Goal: Task Accomplishment & Management: Use online tool/utility

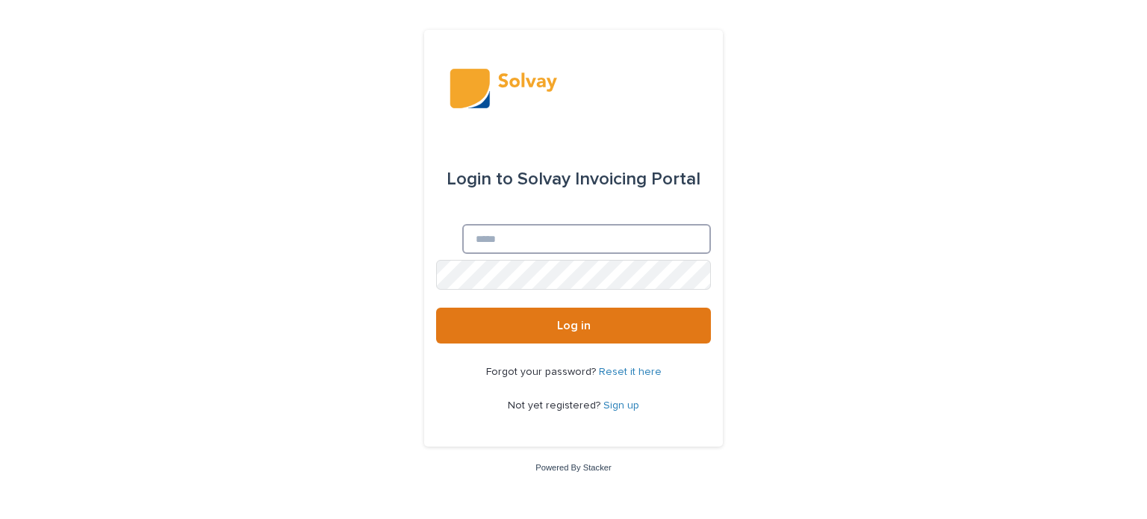
click at [485, 241] on input "Email" at bounding box center [586, 239] width 249 height 30
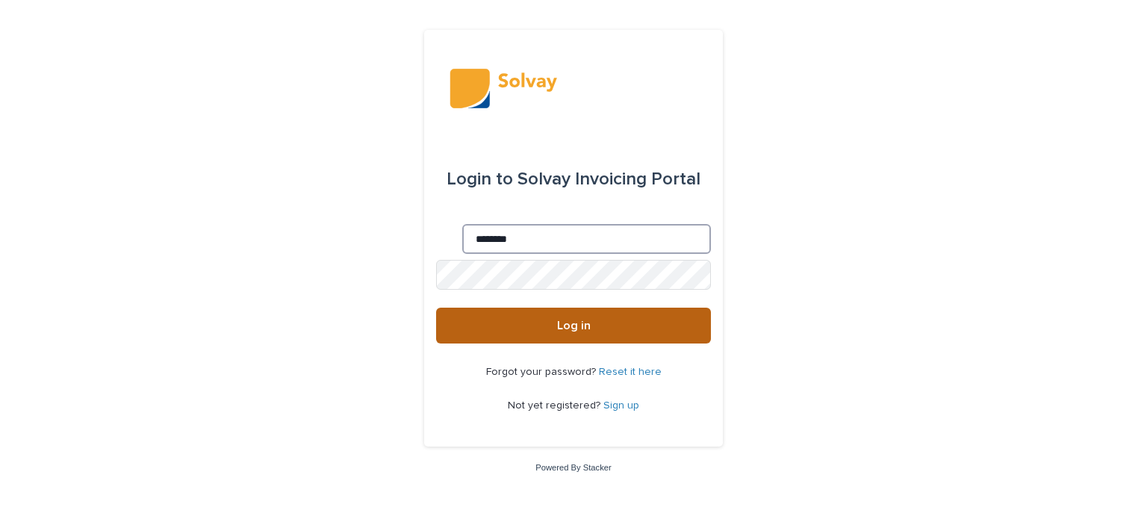
type input "**********"
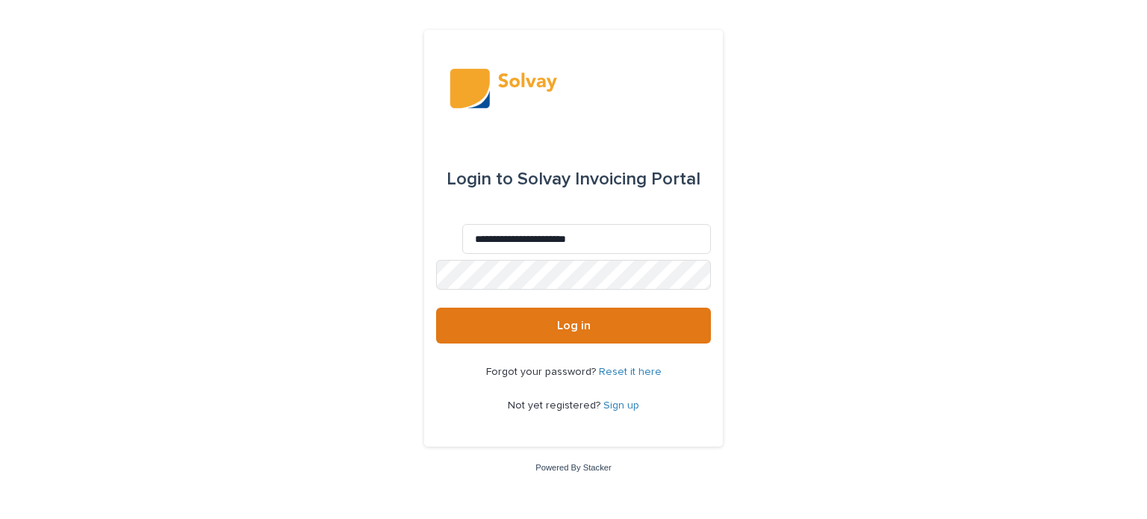
click at [436, 260] on uniq-box at bounding box center [436, 260] width 0 height 0
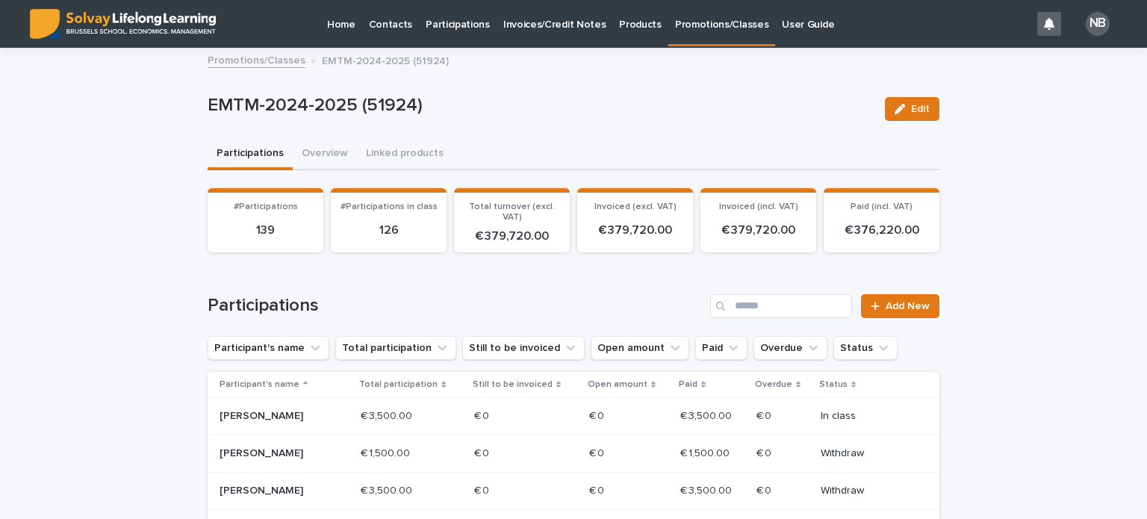
click at [697, 22] on p "Promotions/Classes" at bounding box center [721, 15] width 93 height 31
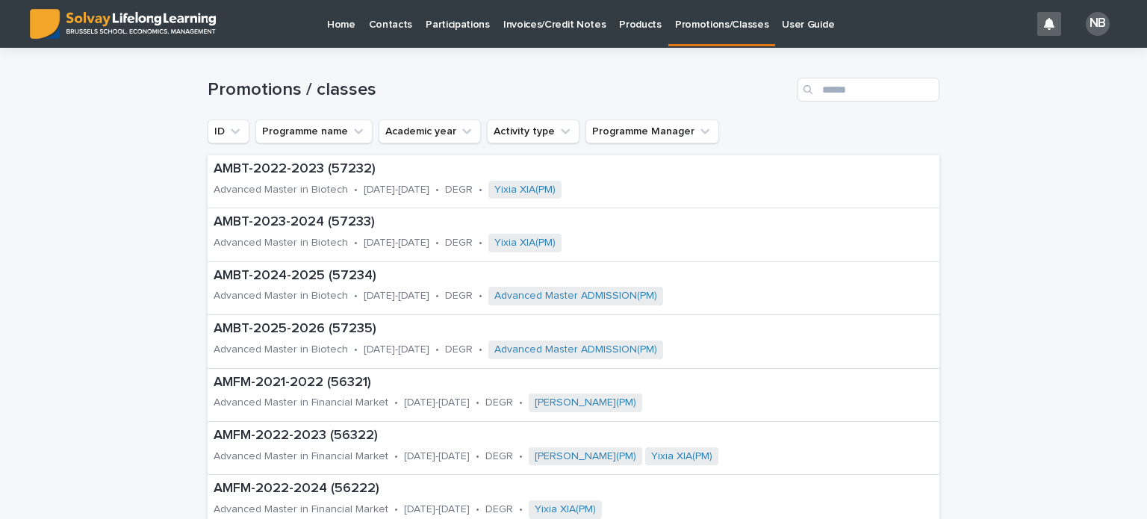
click at [815, 83] on div "Search" at bounding box center [809, 90] width 24 height 24
click at [818, 83] on input "Search" at bounding box center [868, 90] width 142 height 24
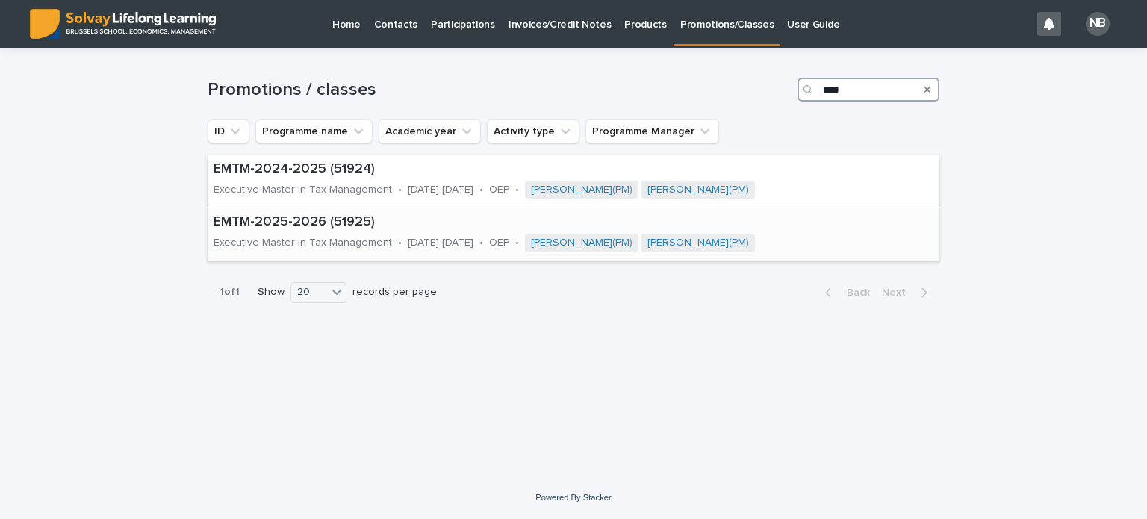
type input "****"
click at [275, 226] on p "EMTM-2025-2026 (51925)" at bounding box center [567, 222] width 706 height 16
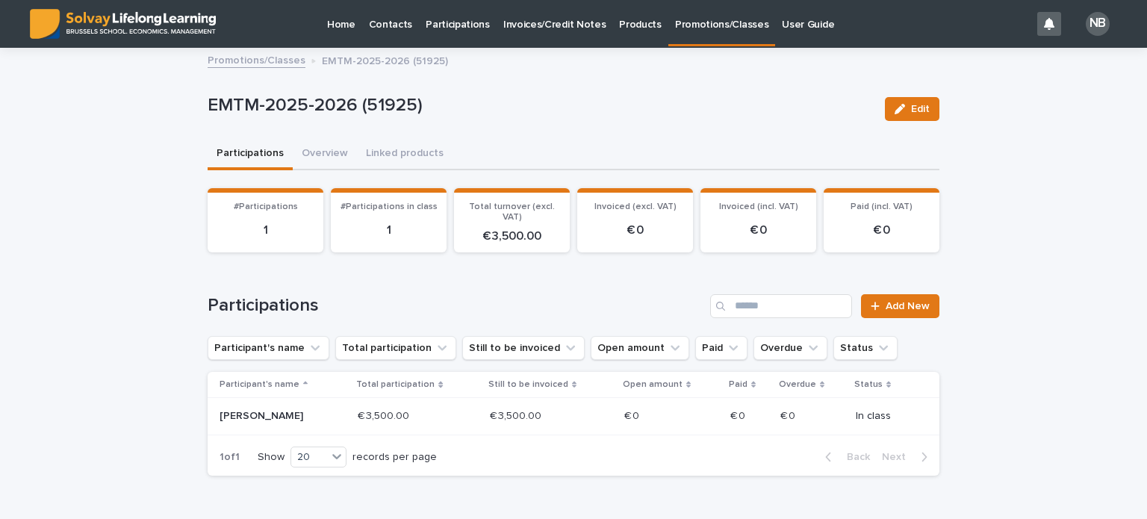
click at [292, 414] on p "[PERSON_NAME]" at bounding box center [273, 416] width 107 height 13
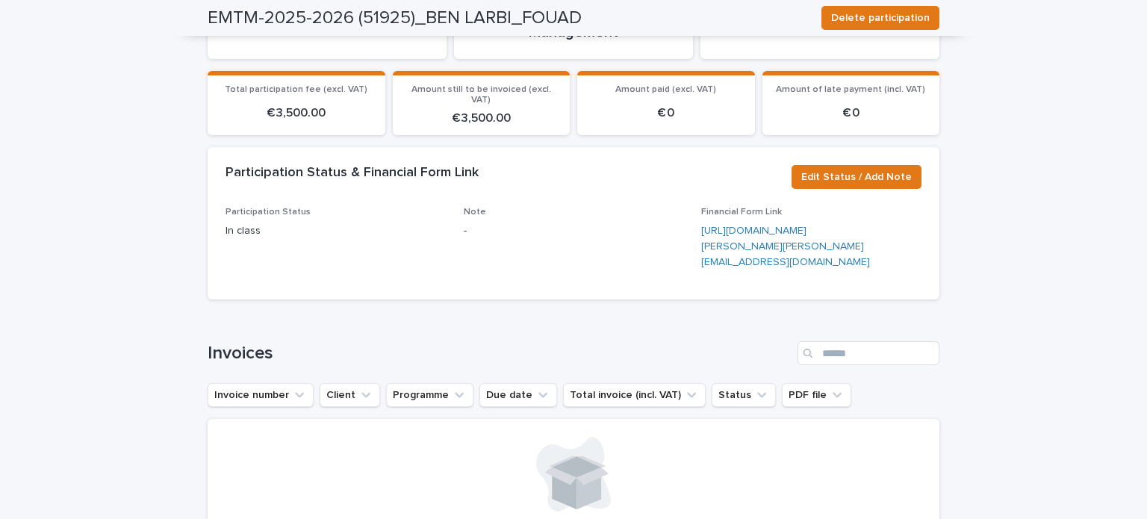
scroll to position [75, 0]
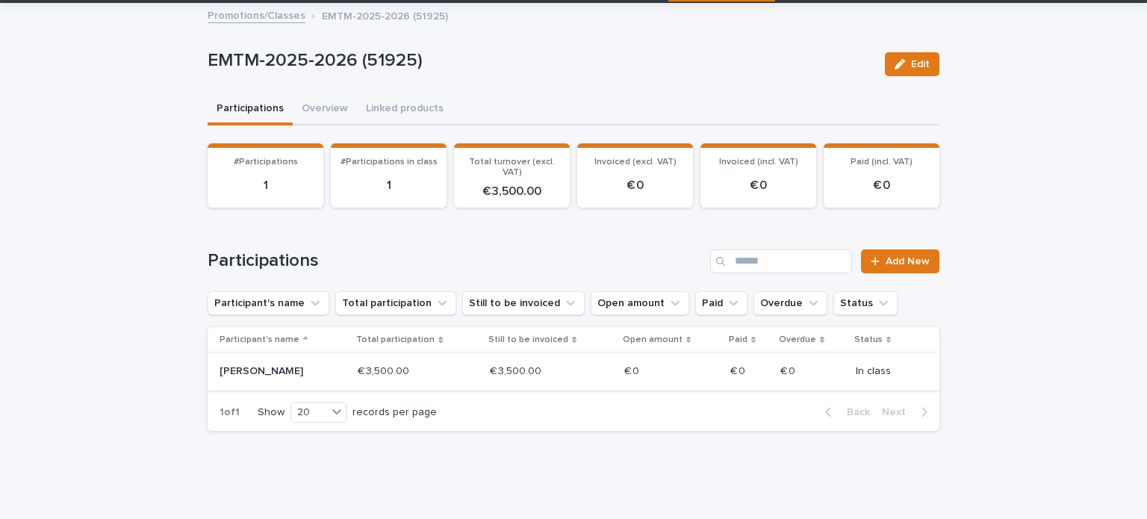
scroll to position [84, 0]
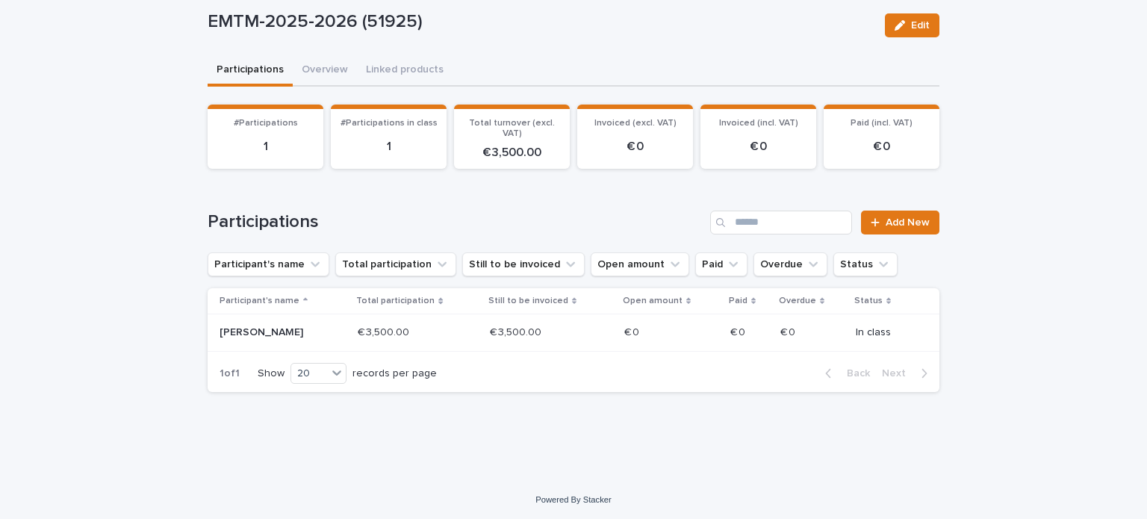
click at [552, 333] on div "€ 3,500.00 € 3,500.00" at bounding box center [551, 332] width 122 height 25
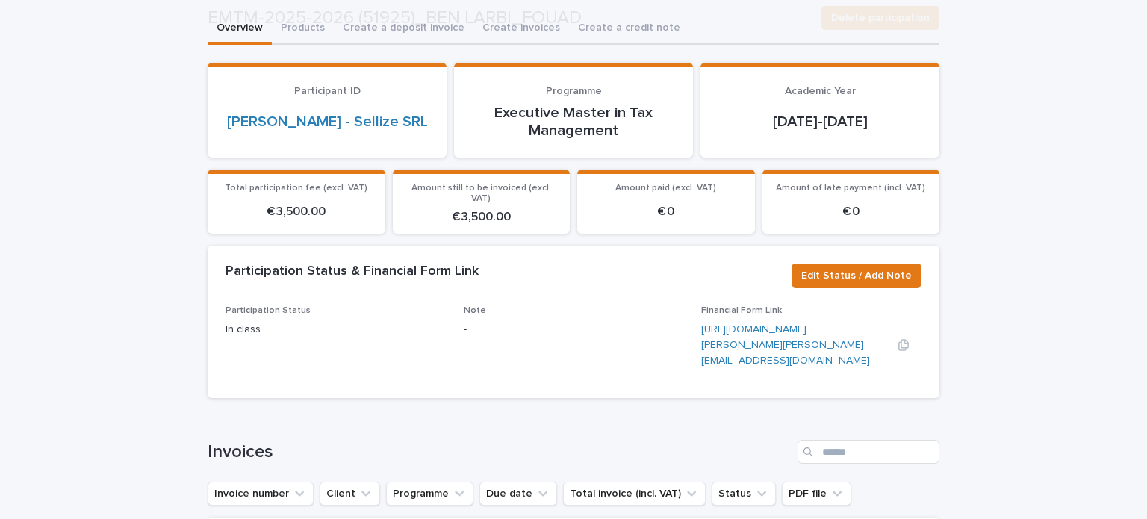
scroll to position [149, 0]
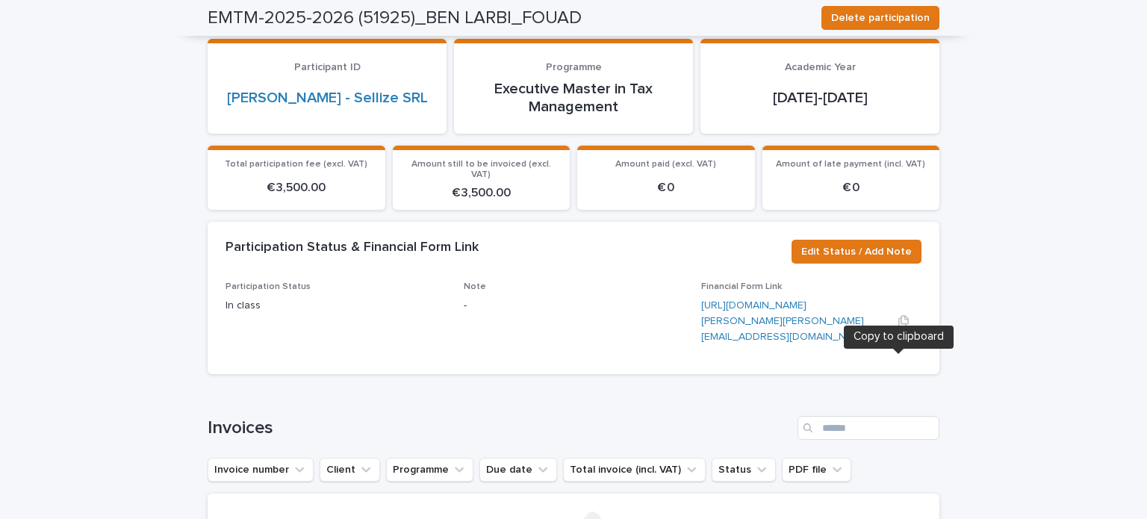
click at [898, 327] on icon "button" at bounding box center [903, 321] width 10 height 11
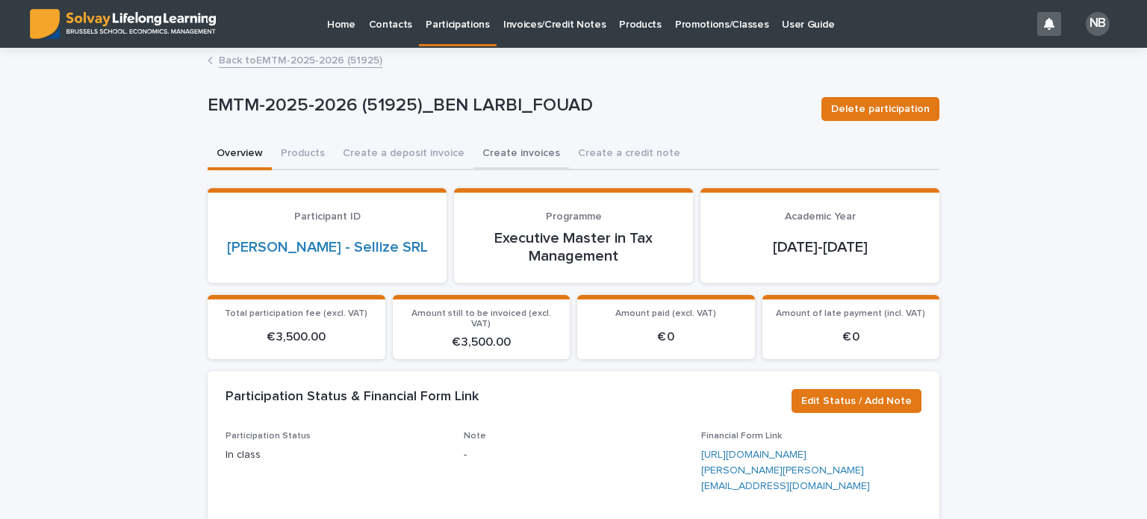
click at [505, 159] on button "Create invoices" at bounding box center [521, 154] width 96 height 31
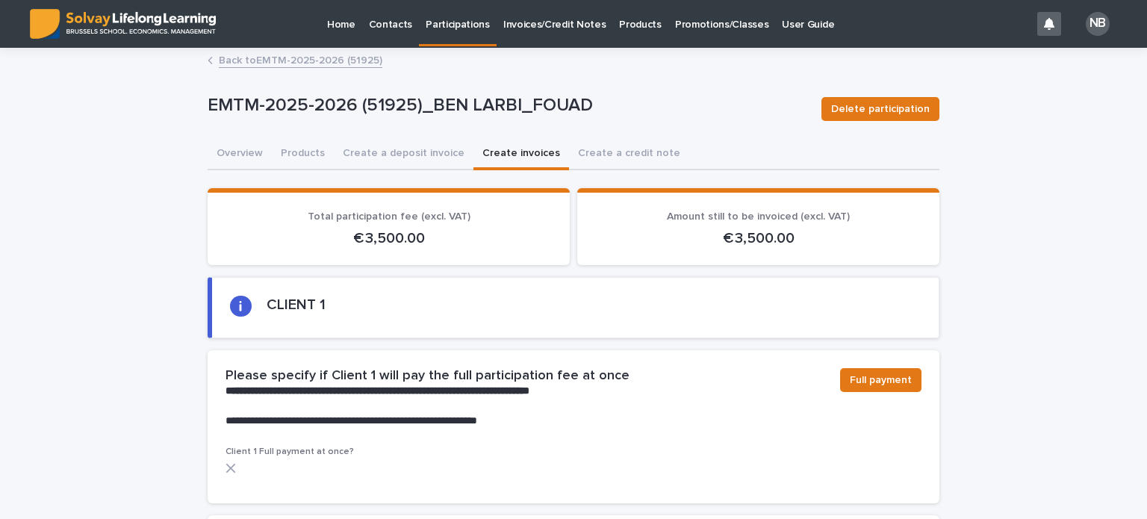
scroll to position [224, 0]
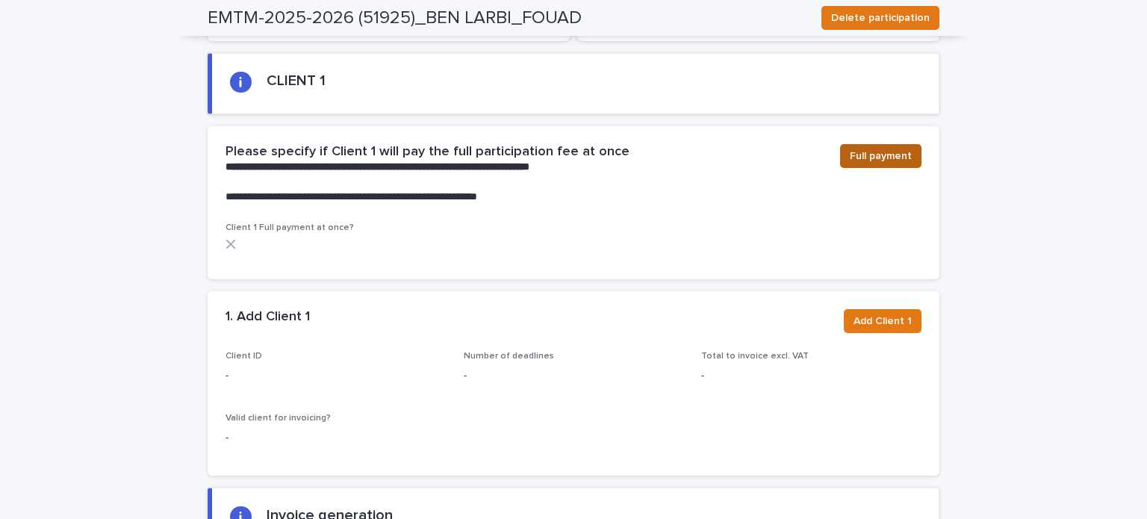
click at [867, 149] on span "Full payment" at bounding box center [881, 156] width 62 height 15
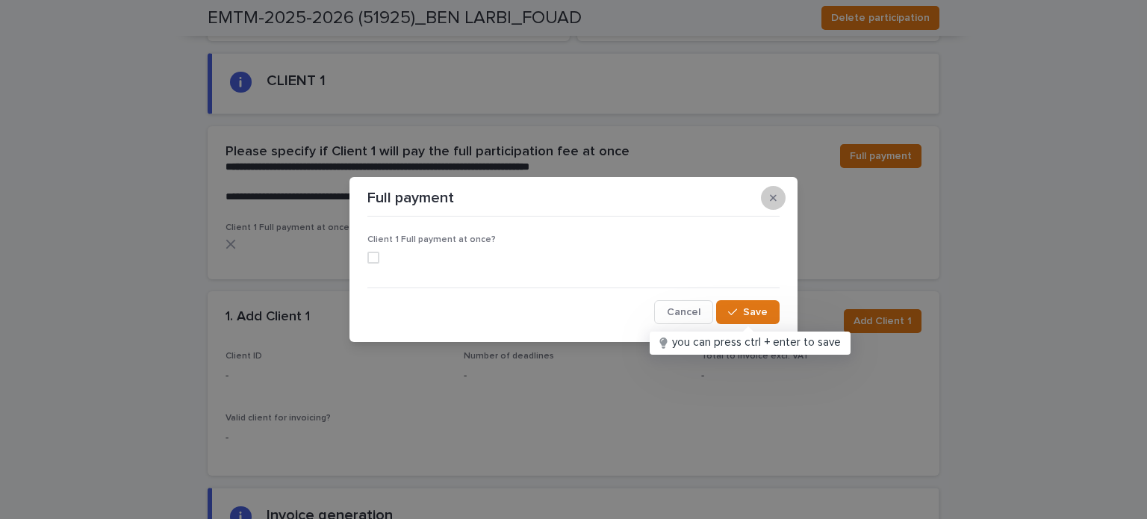
click at [777, 199] on button "button" at bounding box center [773, 198] width 25 height 24
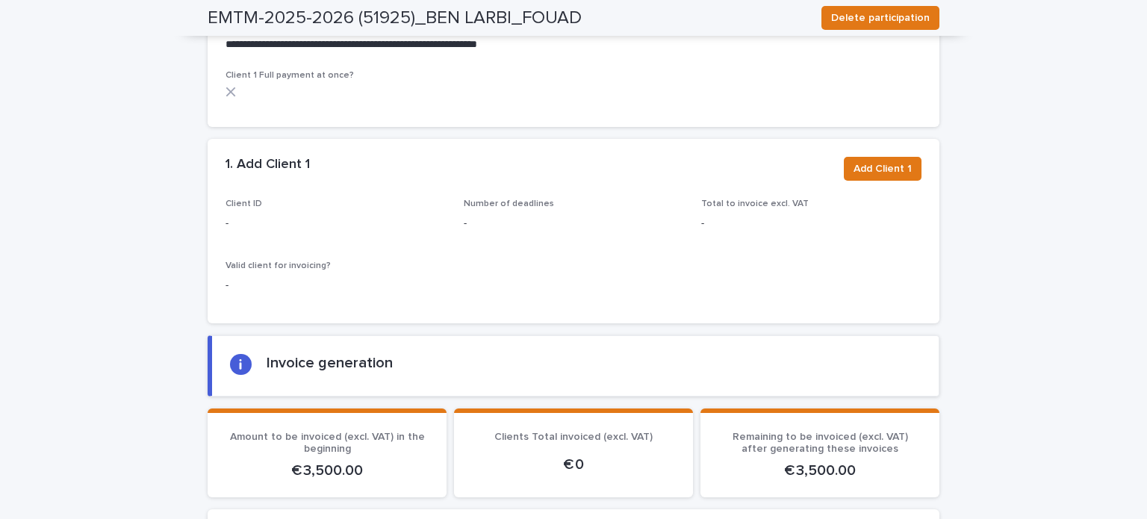
scroll to position [373, 0]
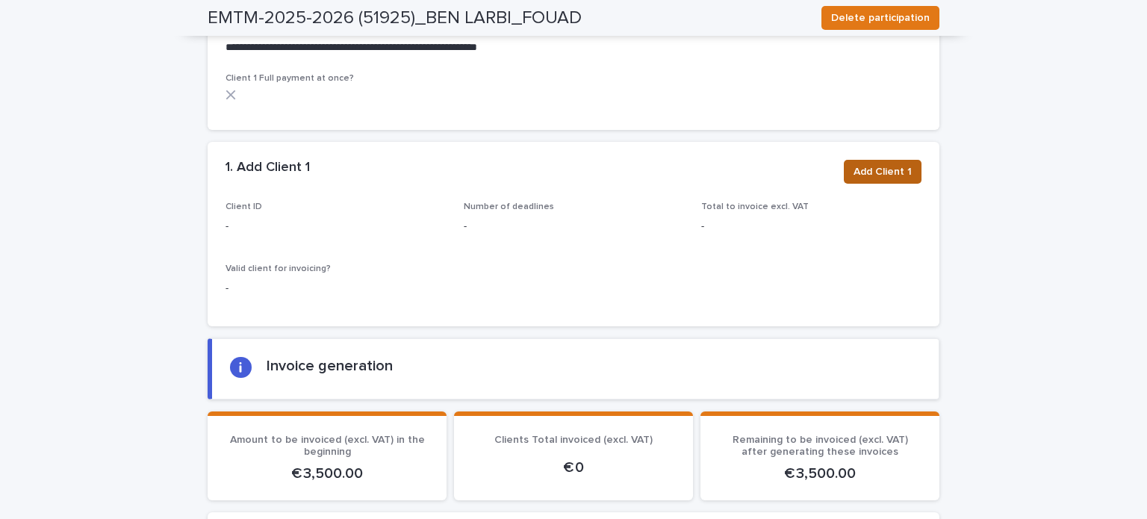
click at [891, 176] on span "Add Client 1" at bounding box center [882, 171] width 58 height 15
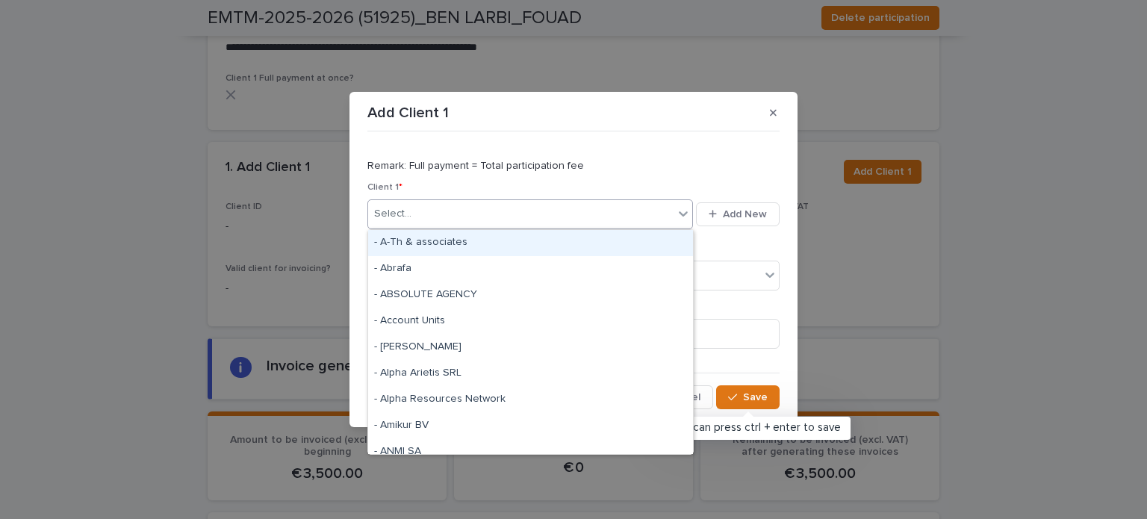
click at [502, 217] on div "Select..." at bounding box center [520, 214] width 305 height 25
click at [621, 173] on p "Remark: Full payment = Total participation fee" at bounding box center [573, 166] width 412 height 34
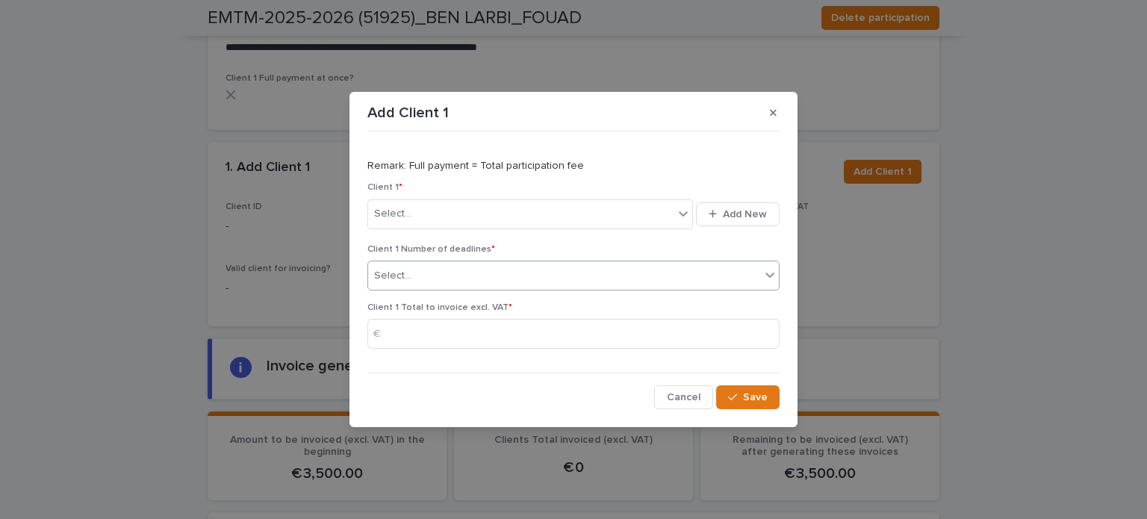
click at [467, 274] on div "Select..." at bounding box center [564, 276] width 392 height 25
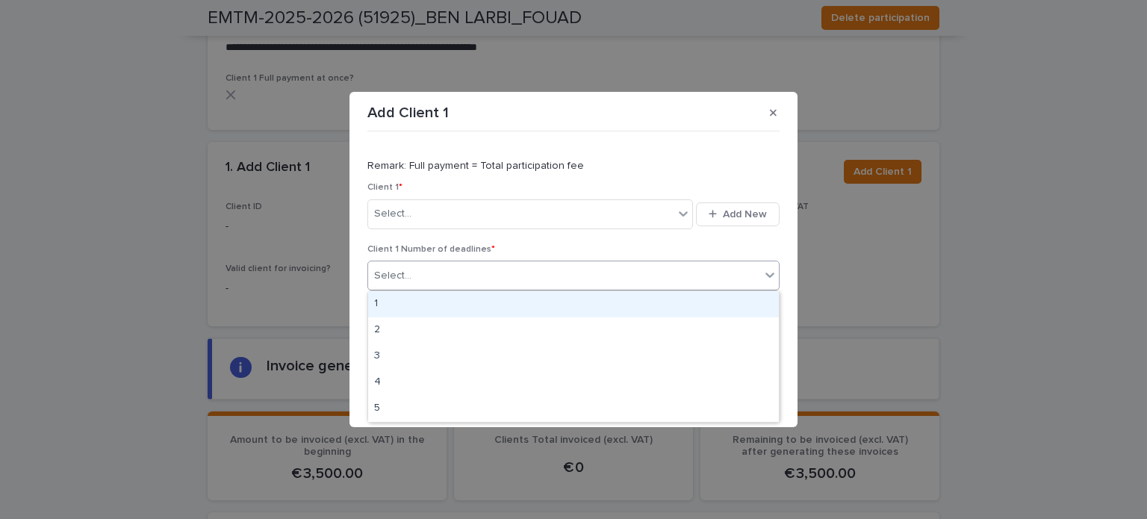
click at [535, 180] on p "Remark: Full payment = Total participation fee" at bounding box center [573, 166] width 412 height 34
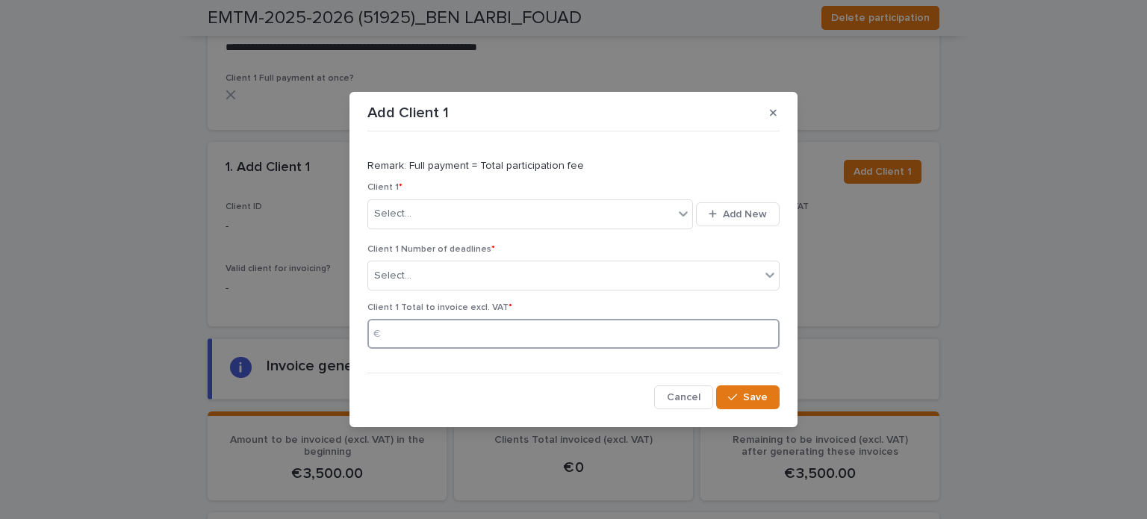
click at [417, 336] on input at bounding box center [573, 334] width 412 height 30
click at [768, 116] on button "button" at bounding box center [773, 113] width 25 height 24
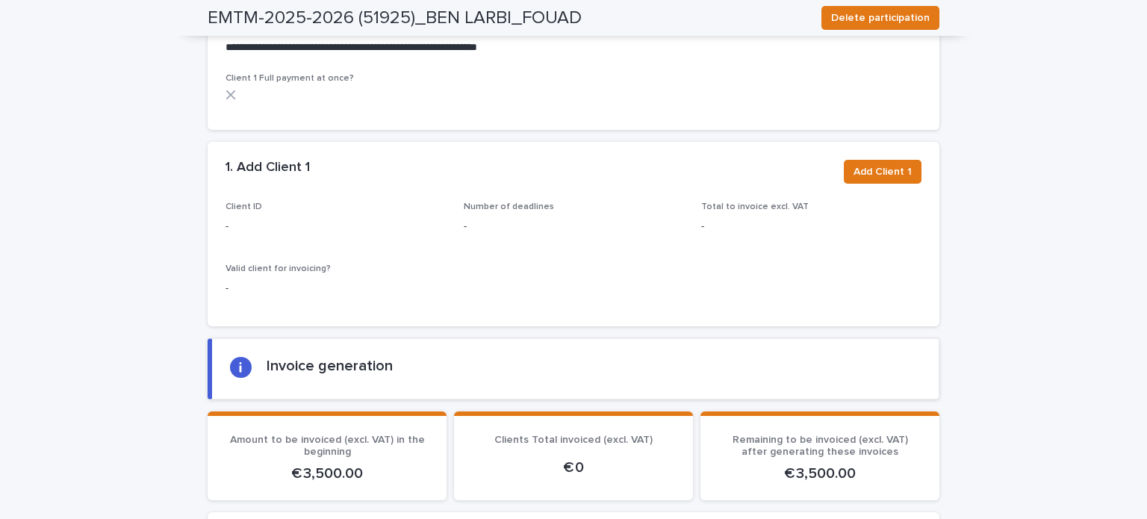
scroll to position [523, 0]
